Goal: Transaction & Acquisition: Download file/media

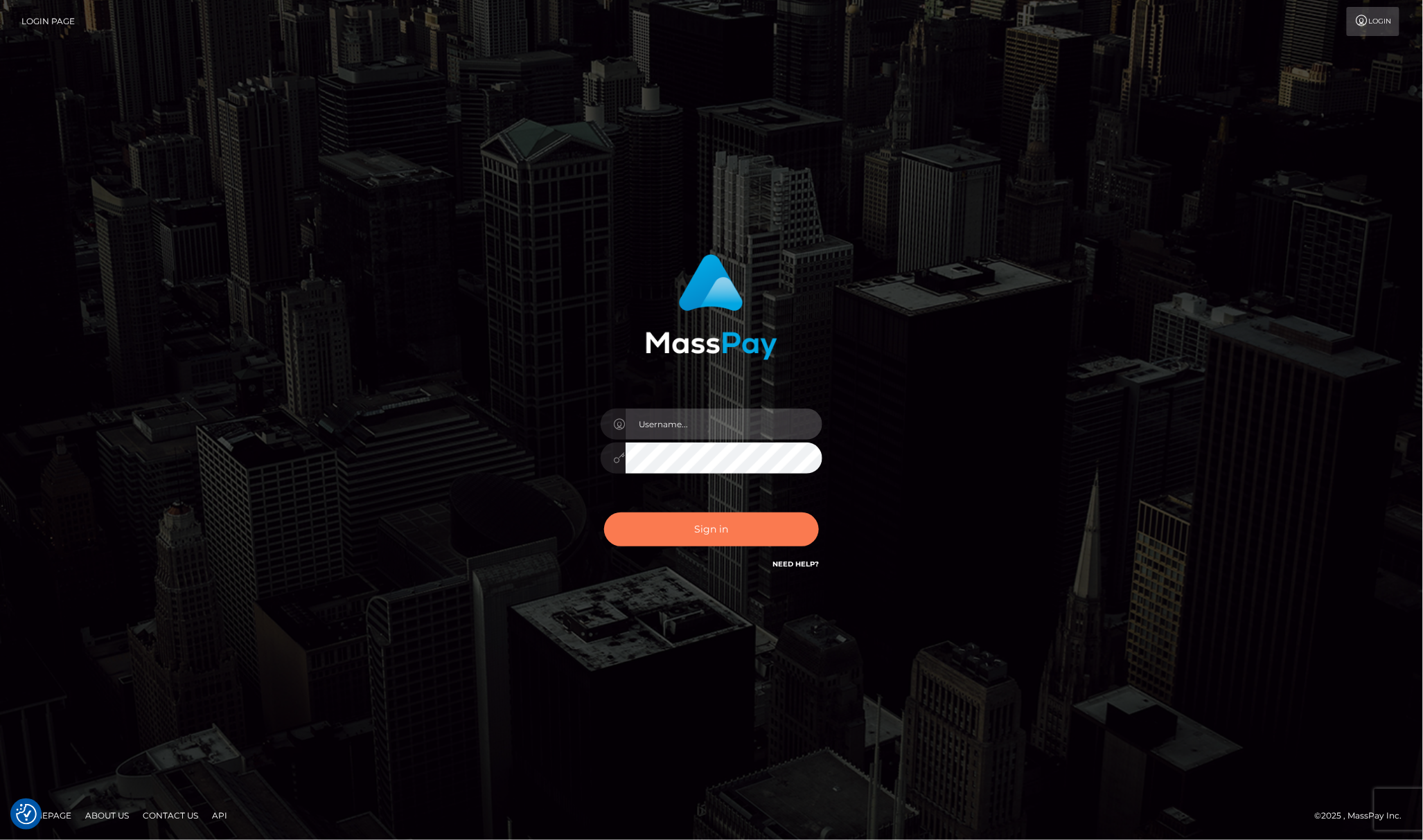
type input "Allen.megabonanza"
click at [625, 546] on button "Sign in" at bounding box center [712, 529] width 215 height 34
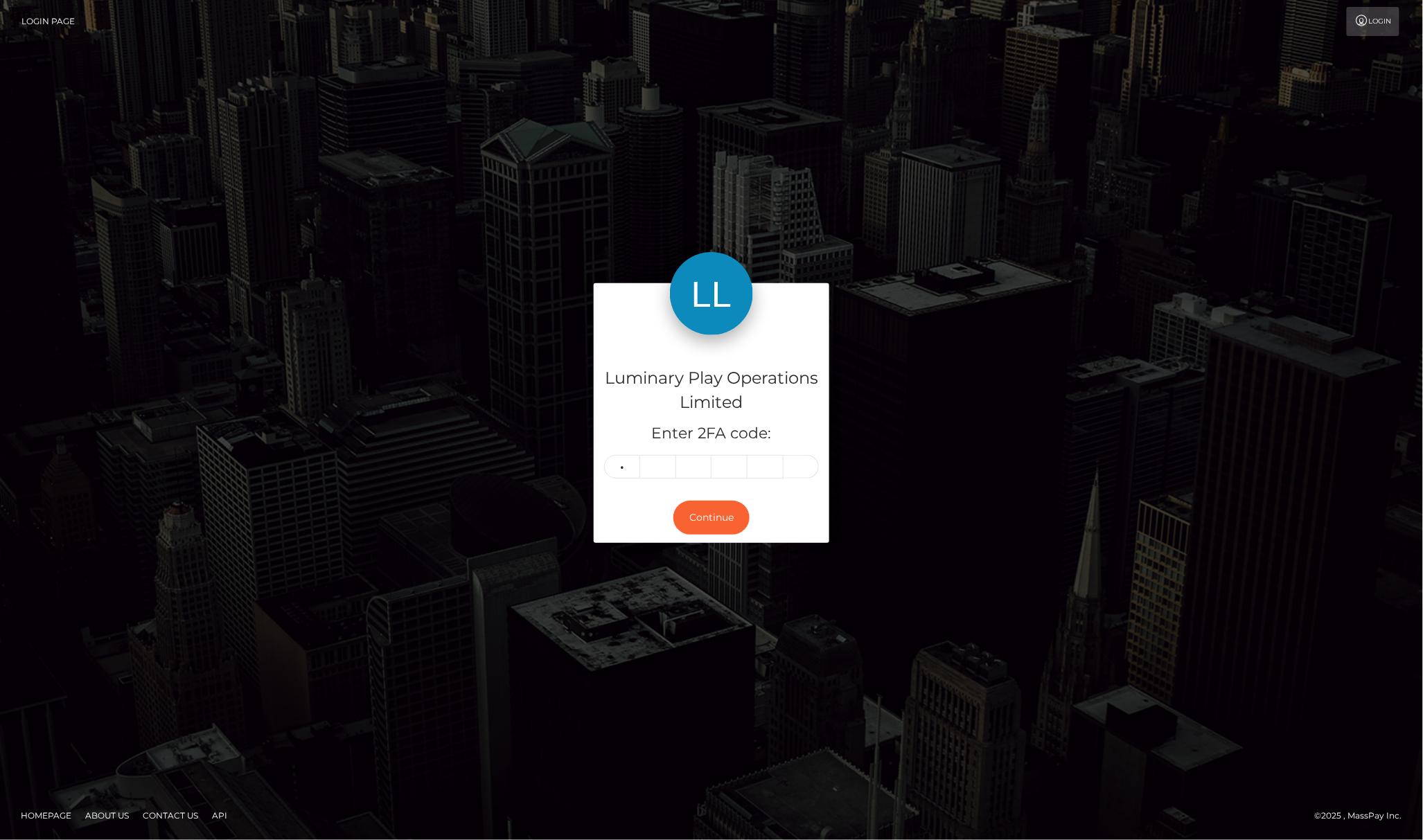
type input "9"
type input "4"
type input "1"
type input "4"
type input "9"
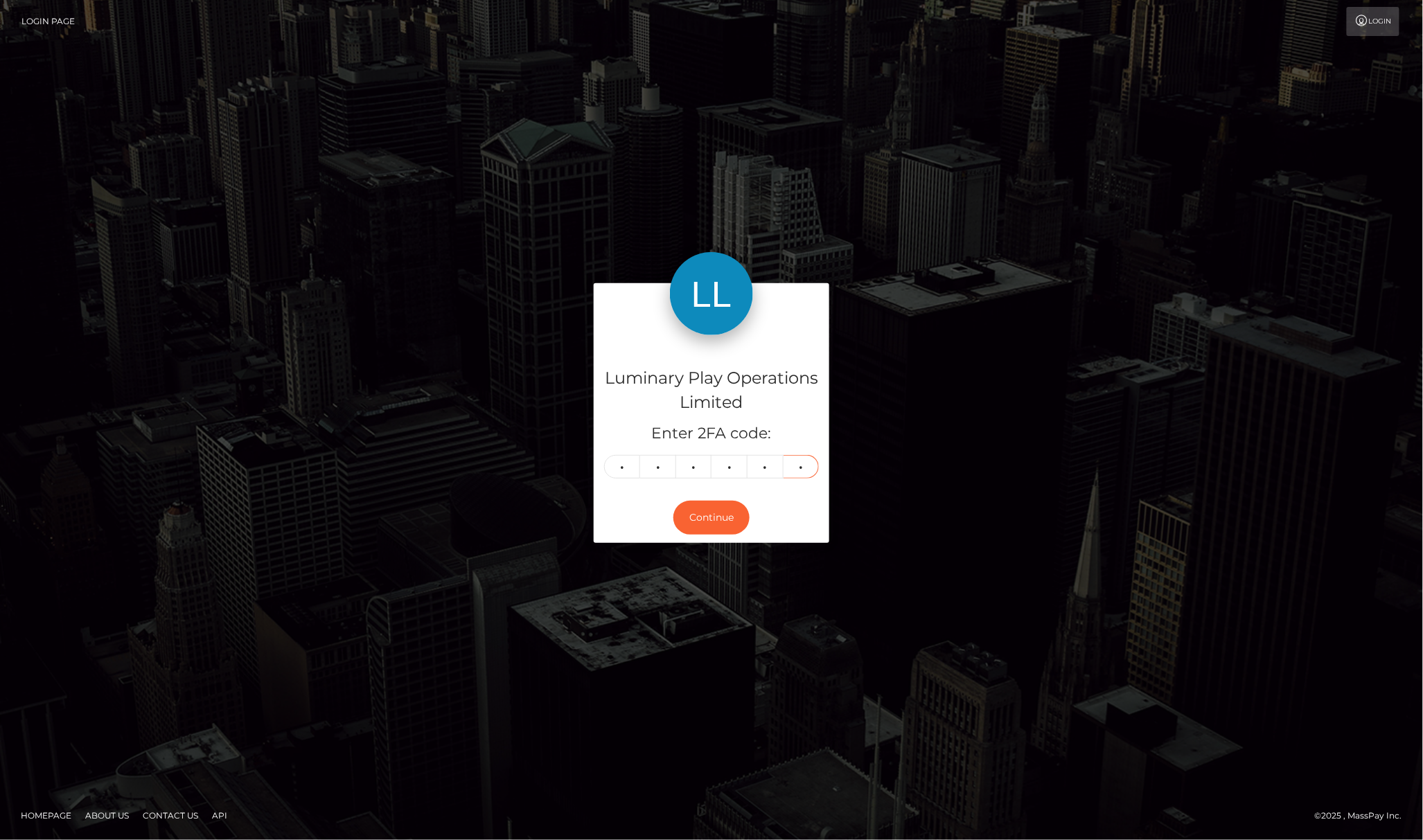
type input "5"
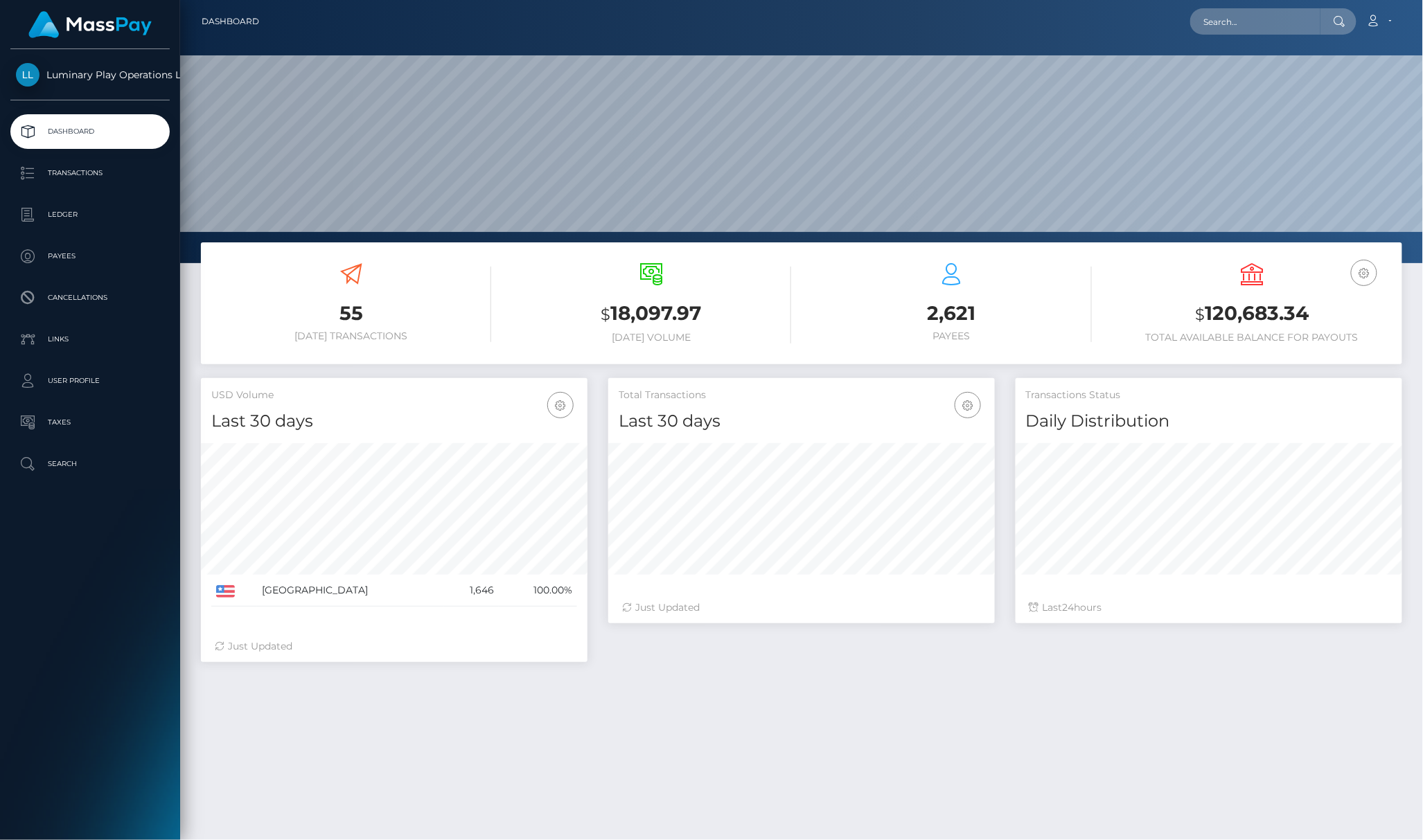
scroll to position [205, 0]
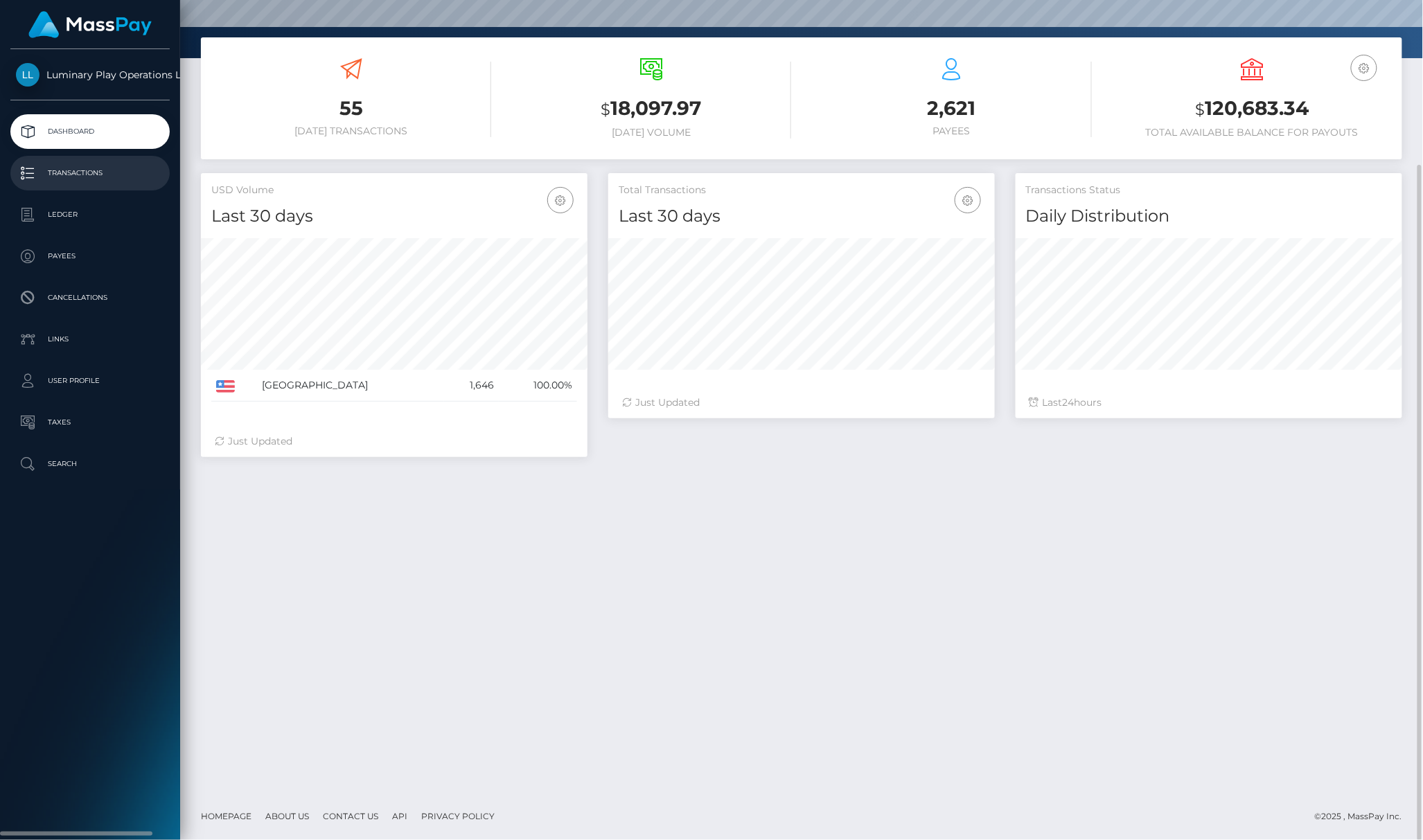
click at [76, 159] on link "Transactions" at bounding box center [90, 173] width 160 height 35
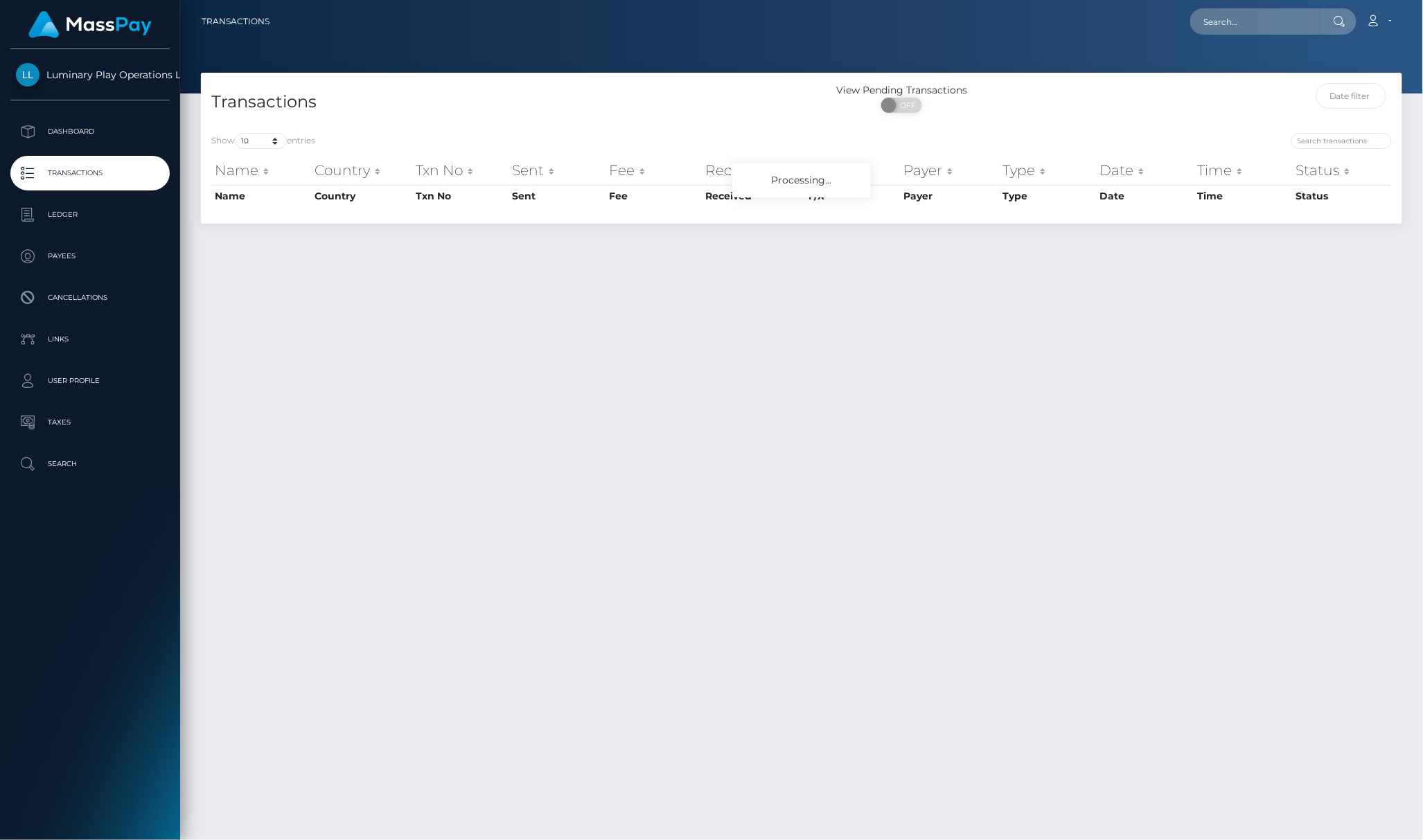
drag, startPoint x: 0, startPoint y: 0, endPoint x: 222, endPoint y: 187, distance: 290.3
click at [565, 106] on h4 "Transactions" at bounding box center [501, 102] width 580 height 24
click at [264, 148] on div "Show 10 25 50 100 250 500 1,000 3,500 entries Name Country Txn No Sent Fee Rece…" at bounding box center [802, 173] width 1201 height 101
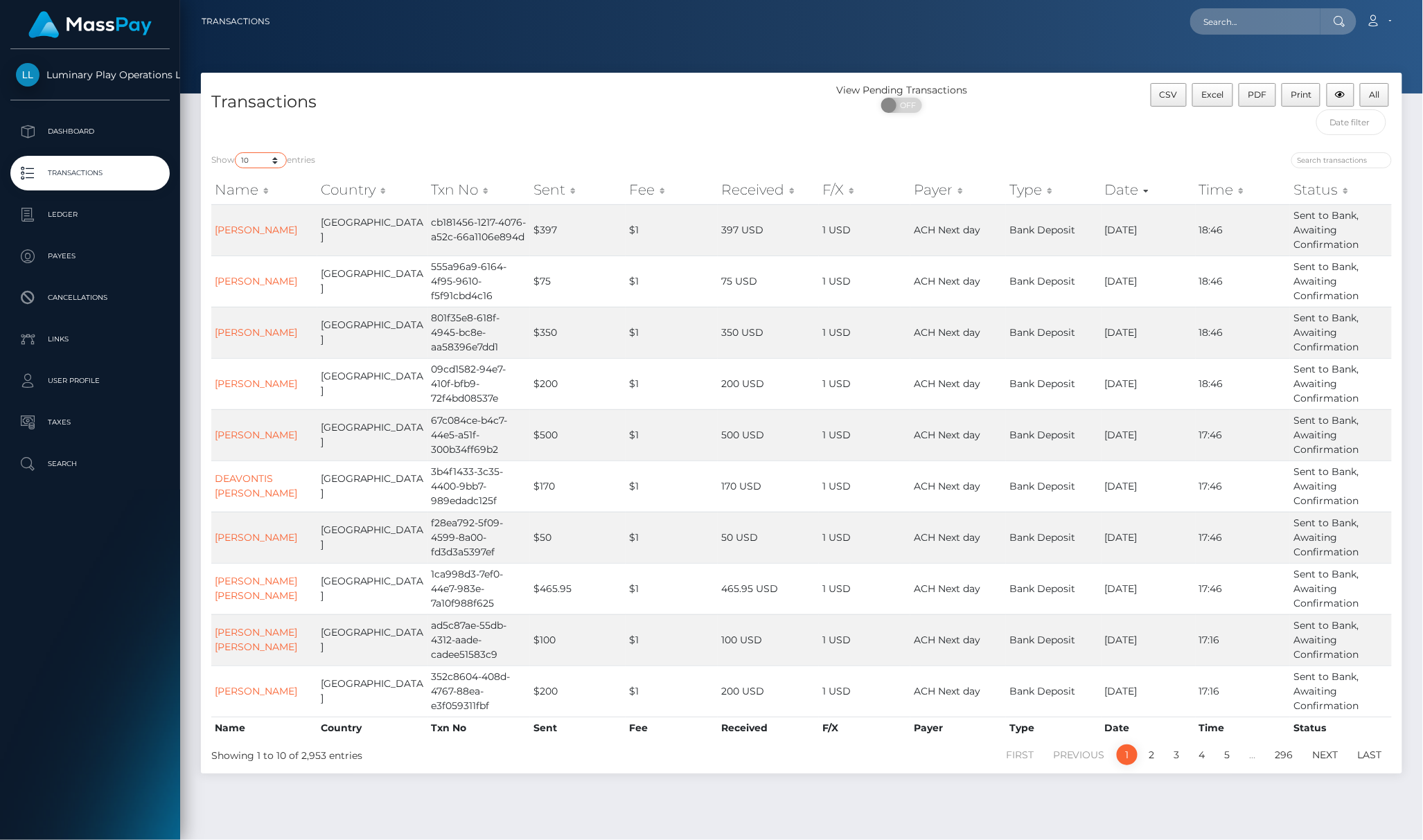
click at [266, 158] on select "10 25 50 100 250 500 1,000 3,500" at bounding box center [261, 160] width 52 height 16
select select "3500"
click at [236, 153] on select "10 25 50 100 250 500 1,000 3,500" at bounding box center [261, 160] width 52 height 16
click at [449, 130] on div "Transactions" at bounding box center [502, 113] width 601 height 59
click at [471, 115] on div "Transactions" at bounding box center [502, 113] width 601 height 59
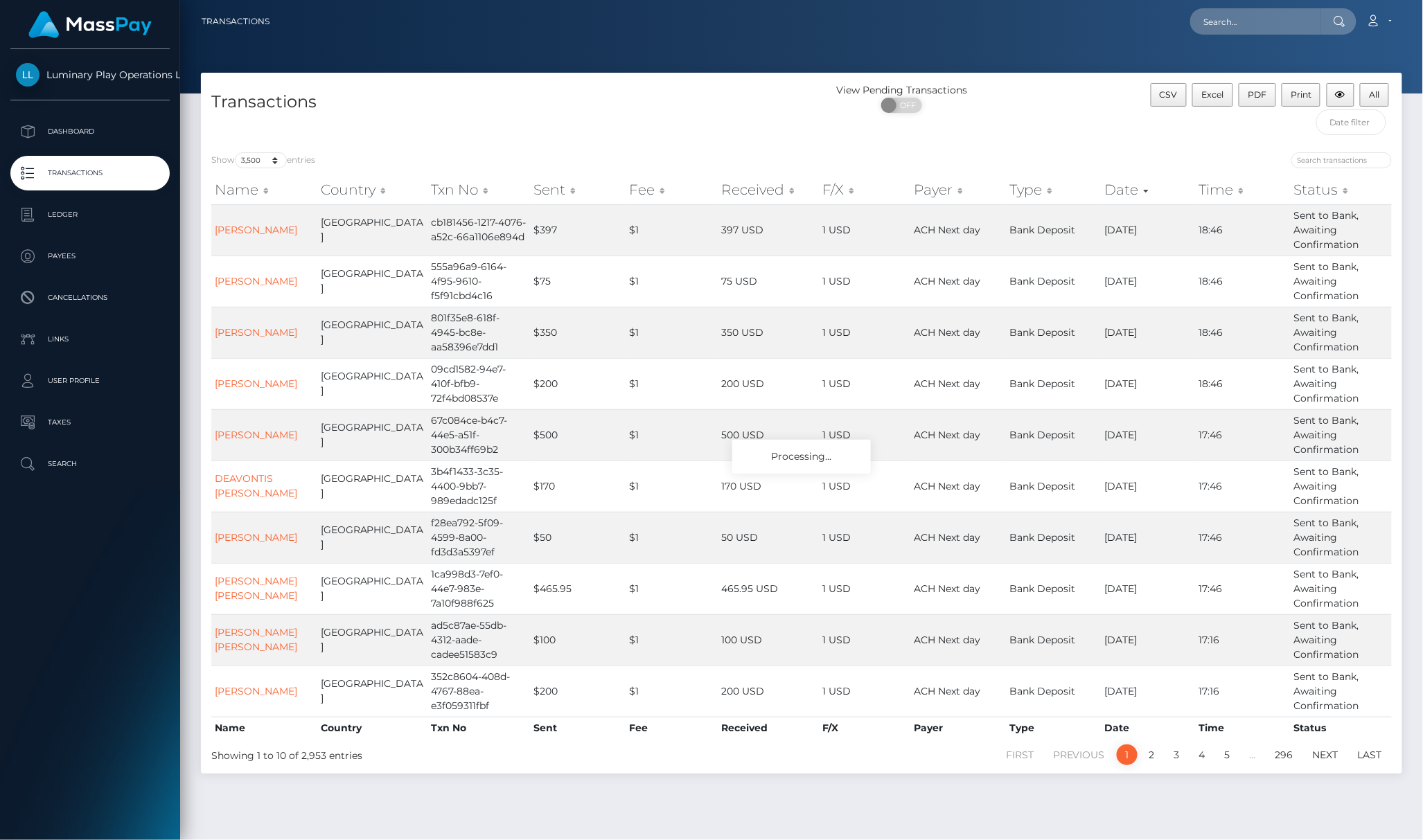
drag, startPoint x: 638, startPoint y: 90, endPoint x: 682, endPoint y: 95, distance: 44.3
click at [648, 90] on div "Transactions" at bounding box center [502, 113] width 601 height 59
click at [649, 62] on div at bounding box center [801, 47] width 1243 height 94
drag, startPoint x: 686, startPoint y: 95, endPoint x: 691, endPoint y: 109, distance: 14.9
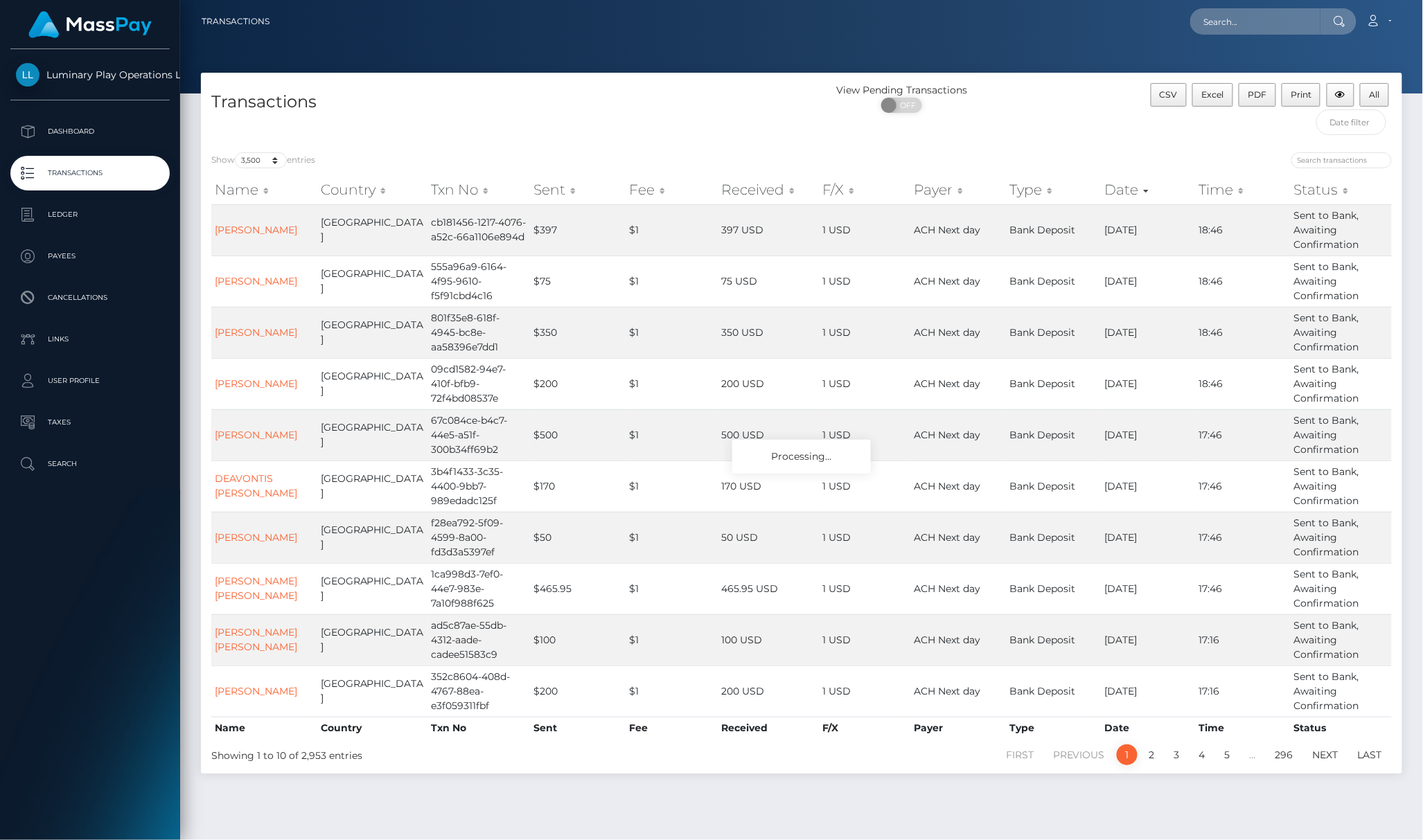
click at [691, 109] on h4 "Transactions" at bounding box center [501, 102] width 580 height 24
drag, startPoint x: 691, startPoint y: 109, endPoint x: 696, endPoint y: 88, distance: 21.6
click at [691, 109] on h4 "Transactions" at bounding box center [501, 102] width 580 height 24
click at [1378, 92] on span "All" at bounding box center [1375, 95] width 11 height 11
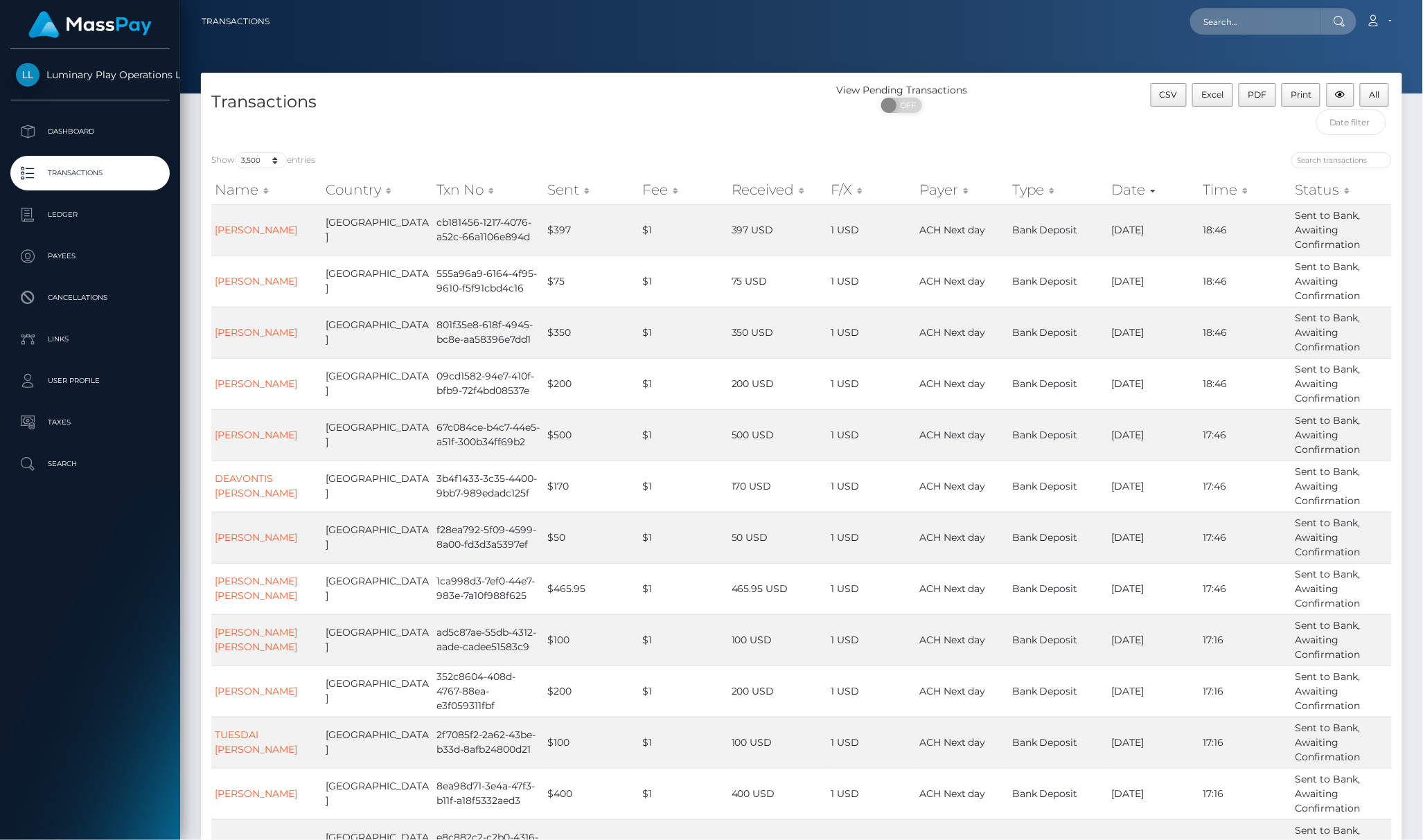
click at [589, 95] on h4 "Transactions" at bounding box center [501, 102] width 580 height 24
